Goal: Task Accomplishment & Management: Complete application form

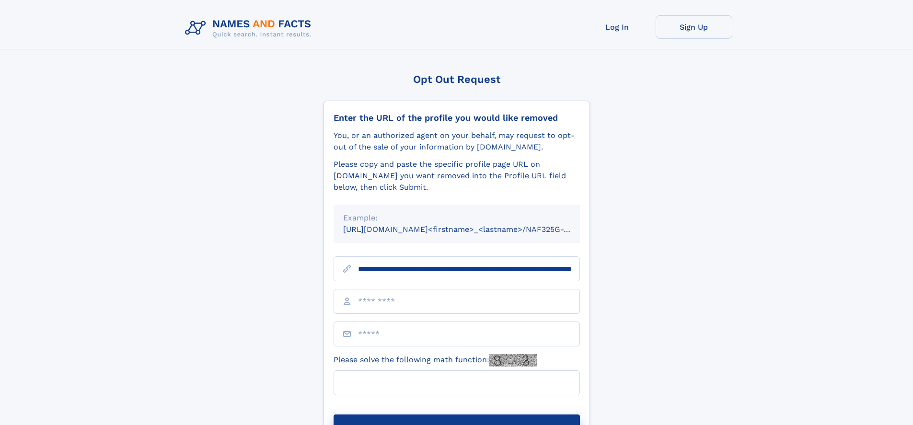
scroll to position [0, 103]
type input "**********"
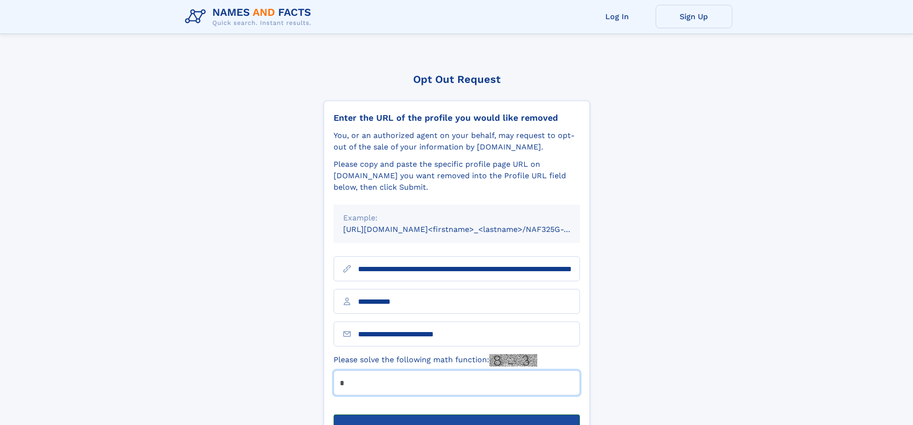
type input "*"
click at [456, 415] on button "Submit Opt Out Request" at bounding box center [457, 430] width 246 height 31
